Goal: Book appointment/travel/reservation

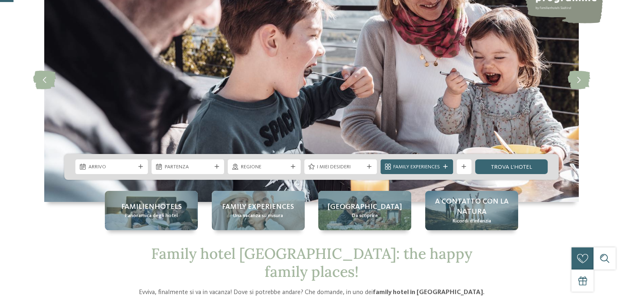
scroll to position [82, 0]
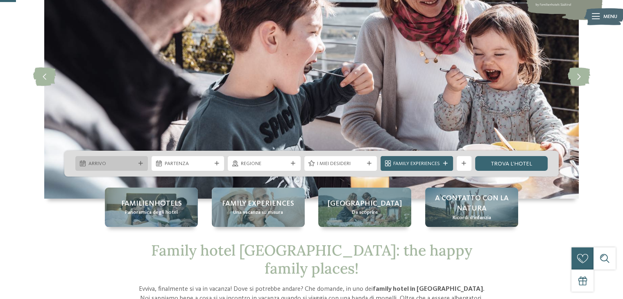
click at [141, 159] on div "Arrivo" at bounding box center [111, 163] width 73 height 15
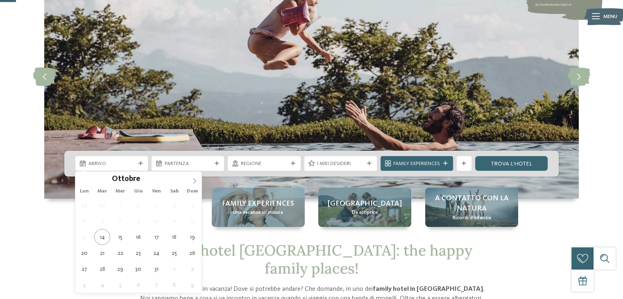
click at [194, 179] on icon at bounding box center [194, 180] width 3 height 5
type div "20.12.2025"
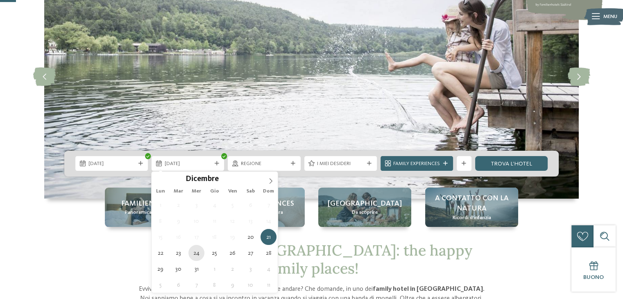
type div "24.12.2025"
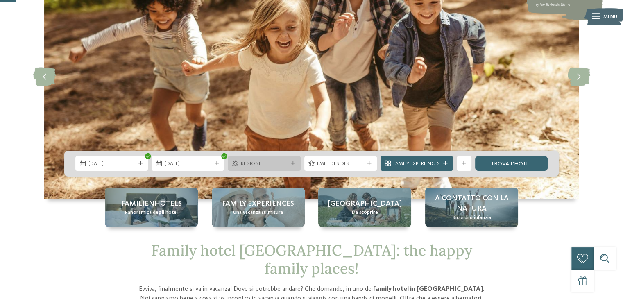
click at [291, 161] on icon at bounding box center [293, 163] width 5 height 5
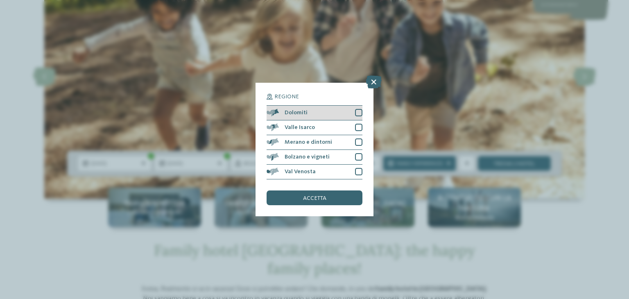
click at [358, 113] on div at bounding box center [358, 112] width 7 height 7
click at [383, 109] on div "Regione Dolomiti" at bounding box center [314, 149] width 629 height 299
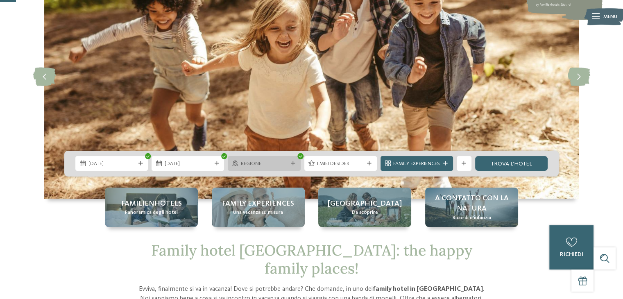
click at [291, 165] on icon at bounding box center [293, 163] width 5 height 5
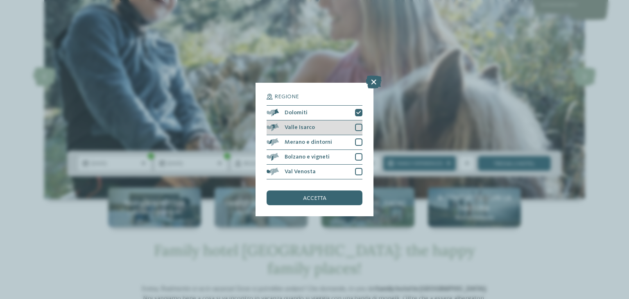
click at [357, 129] on div at bounding box center [358, 127] width 7 height 7
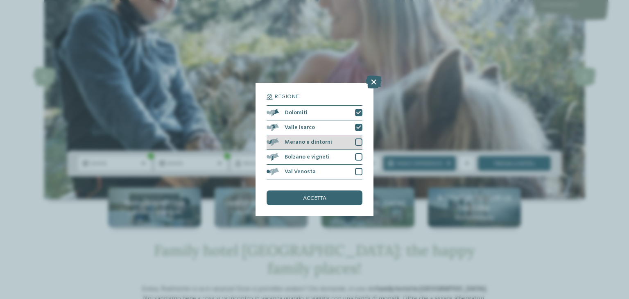
click at [357, 142] on div at bounding box center [358, 142] width 7 height 7
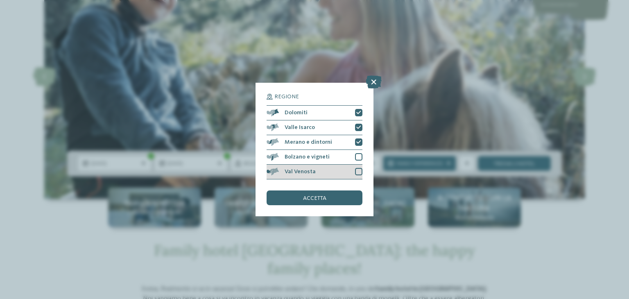
drag, startPoint x: 355, startPoint y: 155, endPoint x: 353, endPoint y: 166, distance: 10.5
click at [355, 156] on div at bounding box center [358, 156] width 7 height 7
click at [353, 170] on div "Val Venosta" at bounding box center [315, 172] width 96 height 15
click at [343, 196] on div "accetta" at bounding box center [315, 198] width 96 height 15
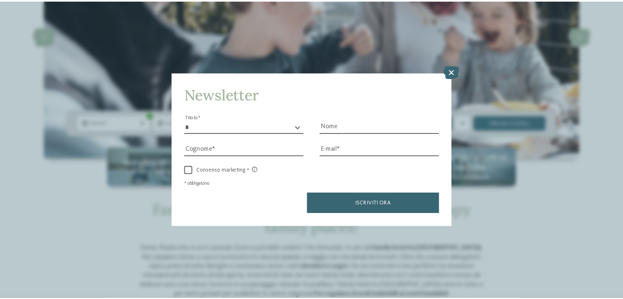
scroll to position [123, 0]
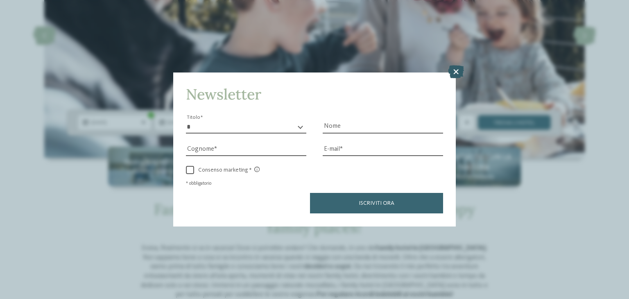
click at [453, 77] on icon at bounding box center [456, 72] width 16 height 13
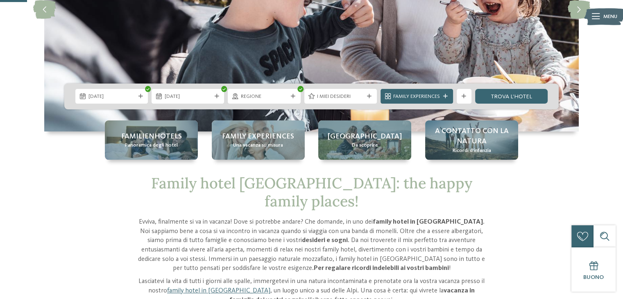
scroll to position [41, 0]
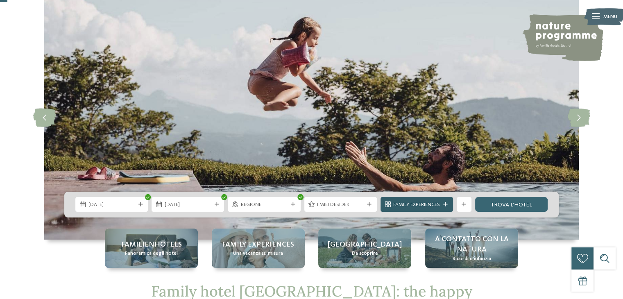
click at [423, 202] on span "Family Experiences" at bounding box center [416, 204] width 47 height 7
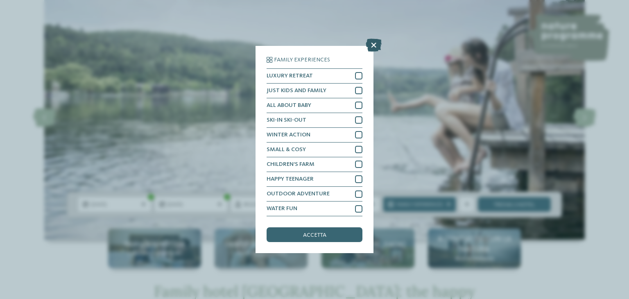
click at [370, 43] on icon at bounding box center [374, 45] width 16 height 13
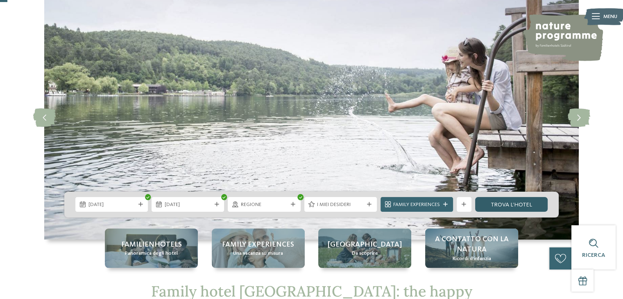
click at [489, 204] on link "trova l’hotel" at bounding box center [511, 204] width 73 height 15
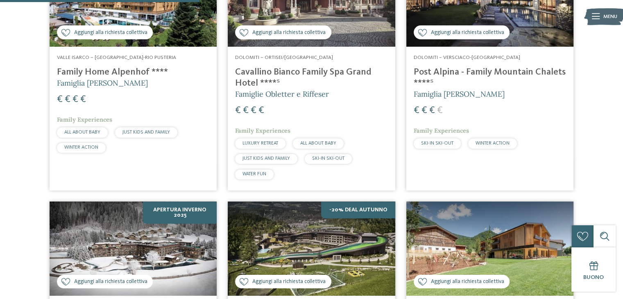
scroll to position [524, 0]
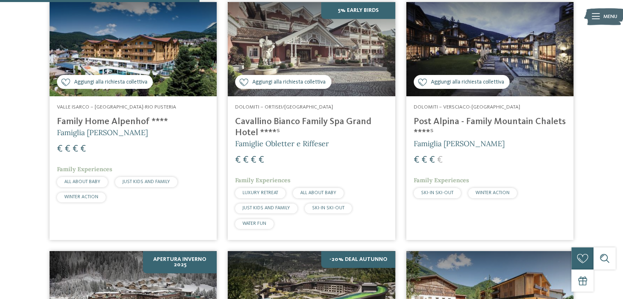
click at [125, 179] on span "JUST KIDS AND FAMILY" at bounding box center [147, 181] width 48 height 5
click at [161, 180] on span "JUST KIDS AND FAMILY" at bounding box center [147, 181] width 48 height 5
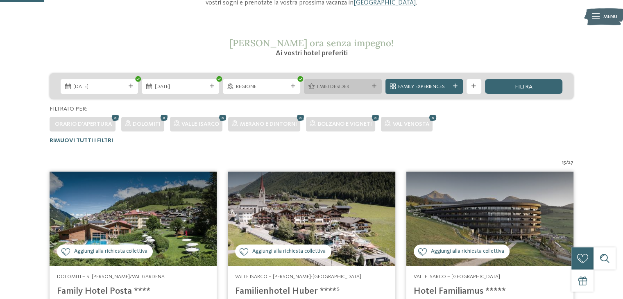
scroll to position [0, 0]
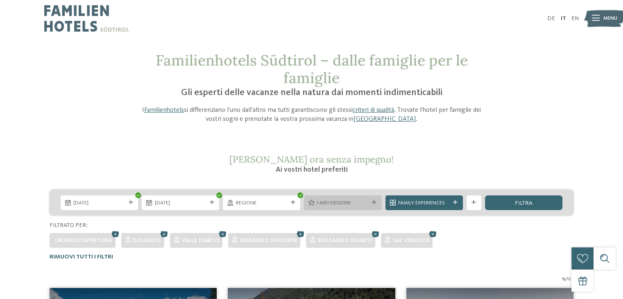
click at [377, 204] on div at bounding box center [374, 202] width 7 height 5
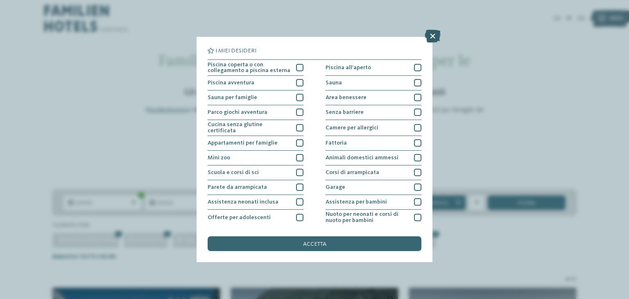
click at [433, 36] on icon at bounding box center [433, 36] width 16 height 13
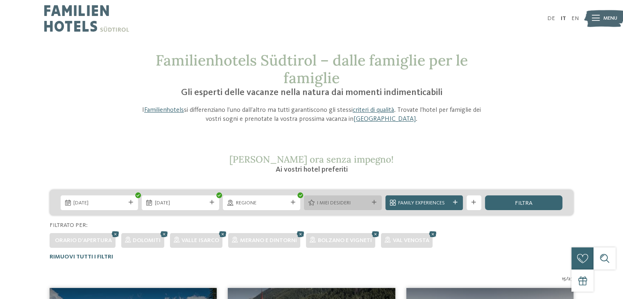
click at [371, 201] on div at bounding box center [374, 202] width 7 height 5
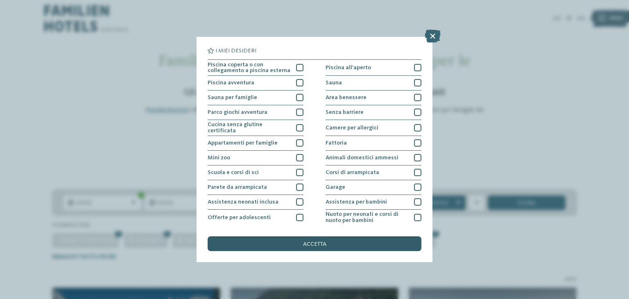
click at [309, 241] on span "accetta" at bounding box center [314, 244] width 23 height 6
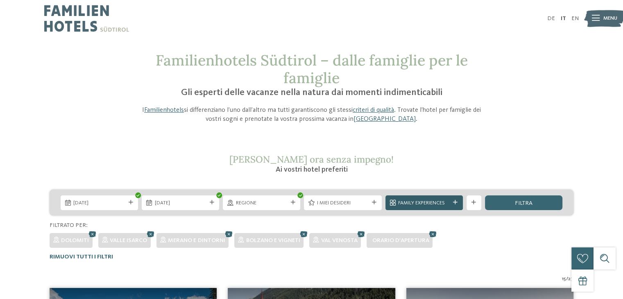
click at [454, 202] on icon at bounding box center [455, 202] width 5 height 5
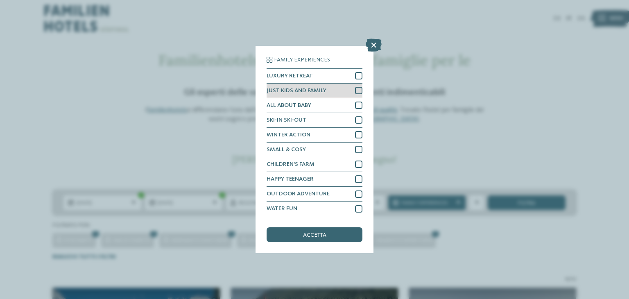
click at [355, 89] on div at bounding box center [358, 90] width 7 height 7
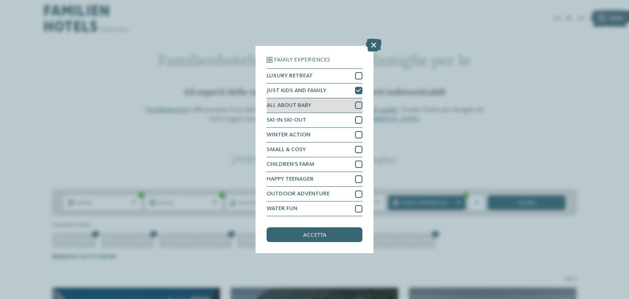
click at [358, 109] on div at bounding box center [358, 105] width 7 height 7
click at [357, 122] on div at bounding box center [358, 119] width 7 height 7
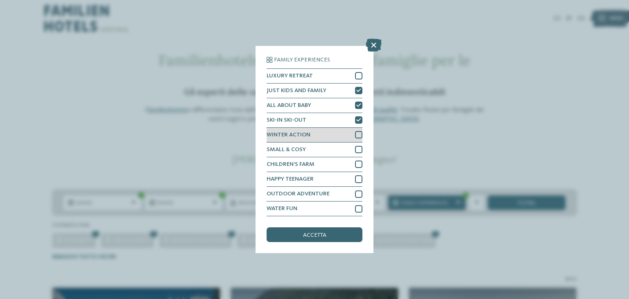
click at [358, 135] on div at bounding box center [358, 134] width 7 height 7
click at [320, 234] on span "accetta" at bounding box center [314, 235] width 23 height 6
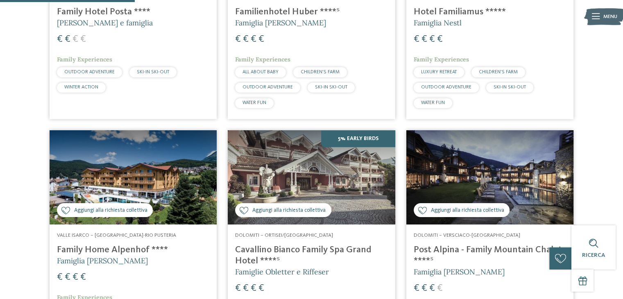
scroll to position [525, 0]
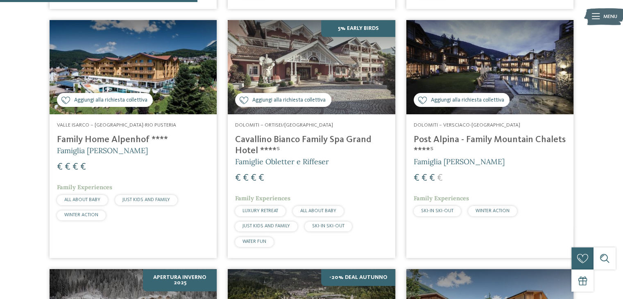
click at [312, 211] on span "ALL ABOUT BABY" at bounding box center [318, 211] width 36 height 5
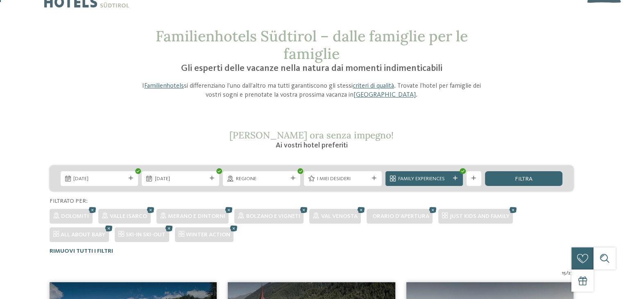
scroll to position [0, 0]
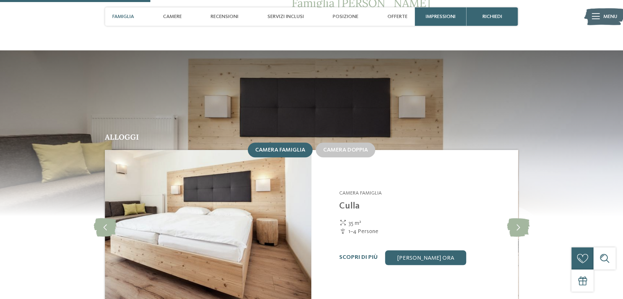
scroll to position [820, 0]
